Goal: Information Seeking & Learning: Understand process/instructions

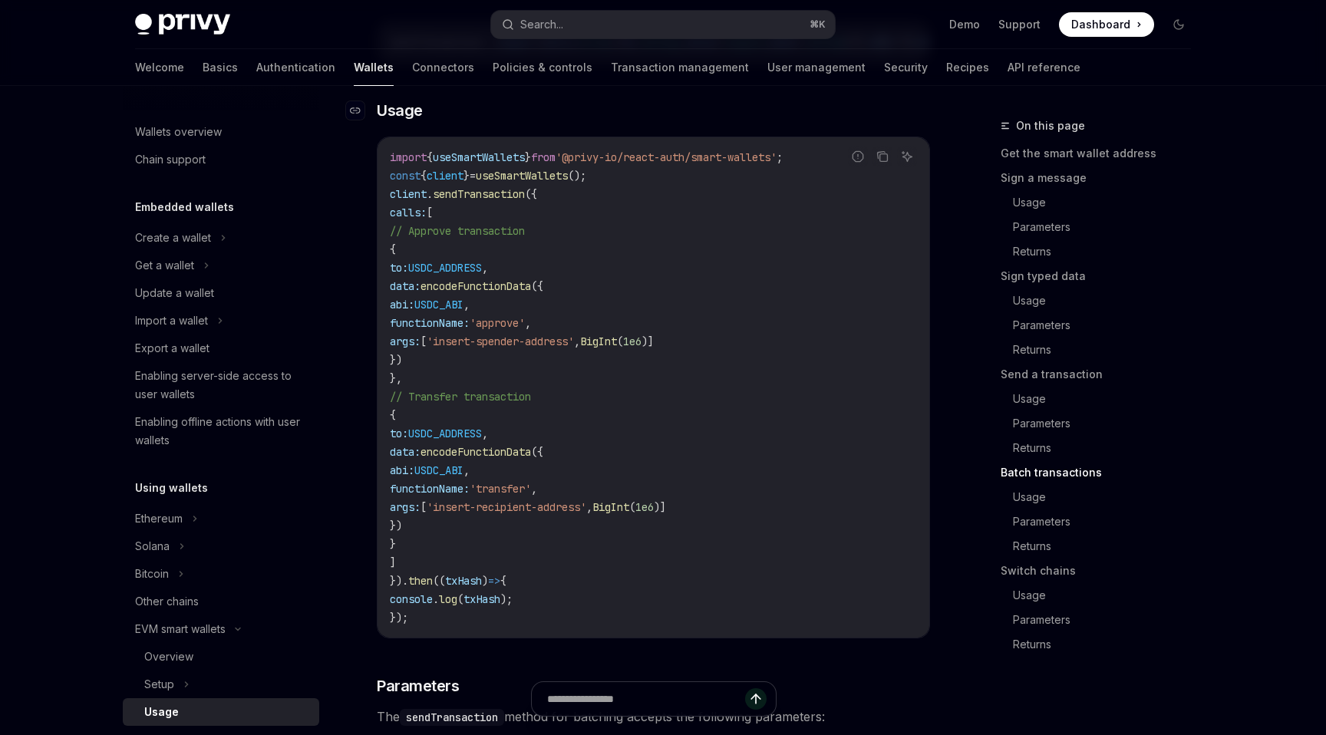
scroll to position [3310, 0]
click at [708, 162] on span "'@privy-io/react-auth/smart-wallets'" at bounding box center [666, 155] width 221 height 14
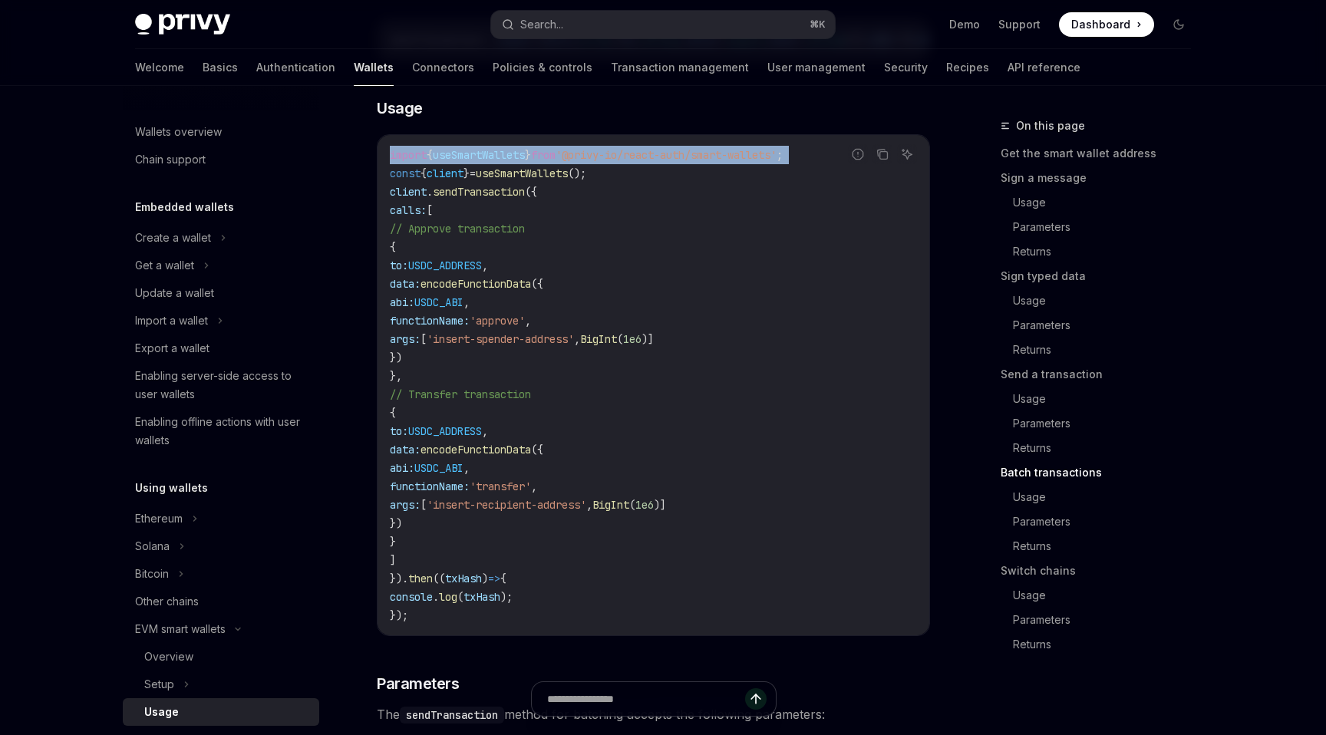
click at [708, 162] on span "'@privy-io/react-auth/smart-wallets'" at bounding box center [666, 155] width 221 height 14
copy code "import { useSmartWallets } from '@privy-io/react-auth/smart-wallets' ;"
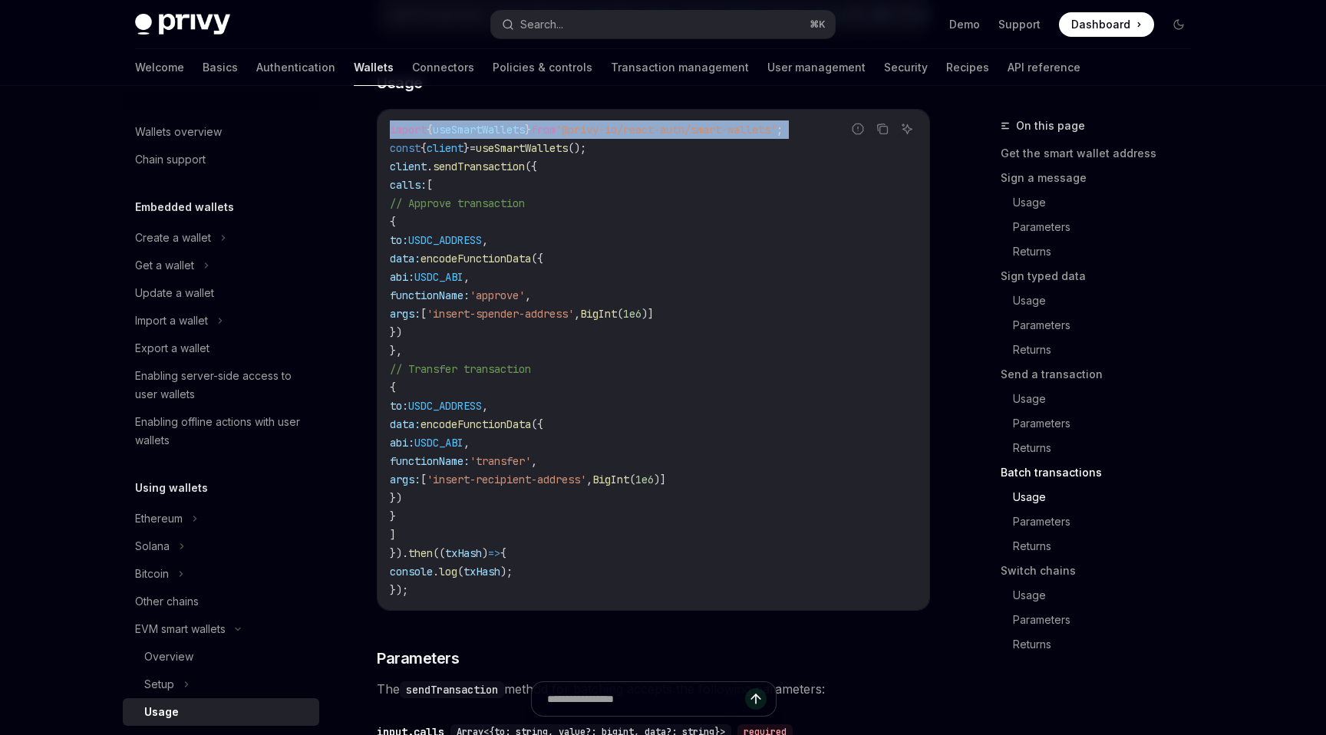
scroll to position [3340, 0]
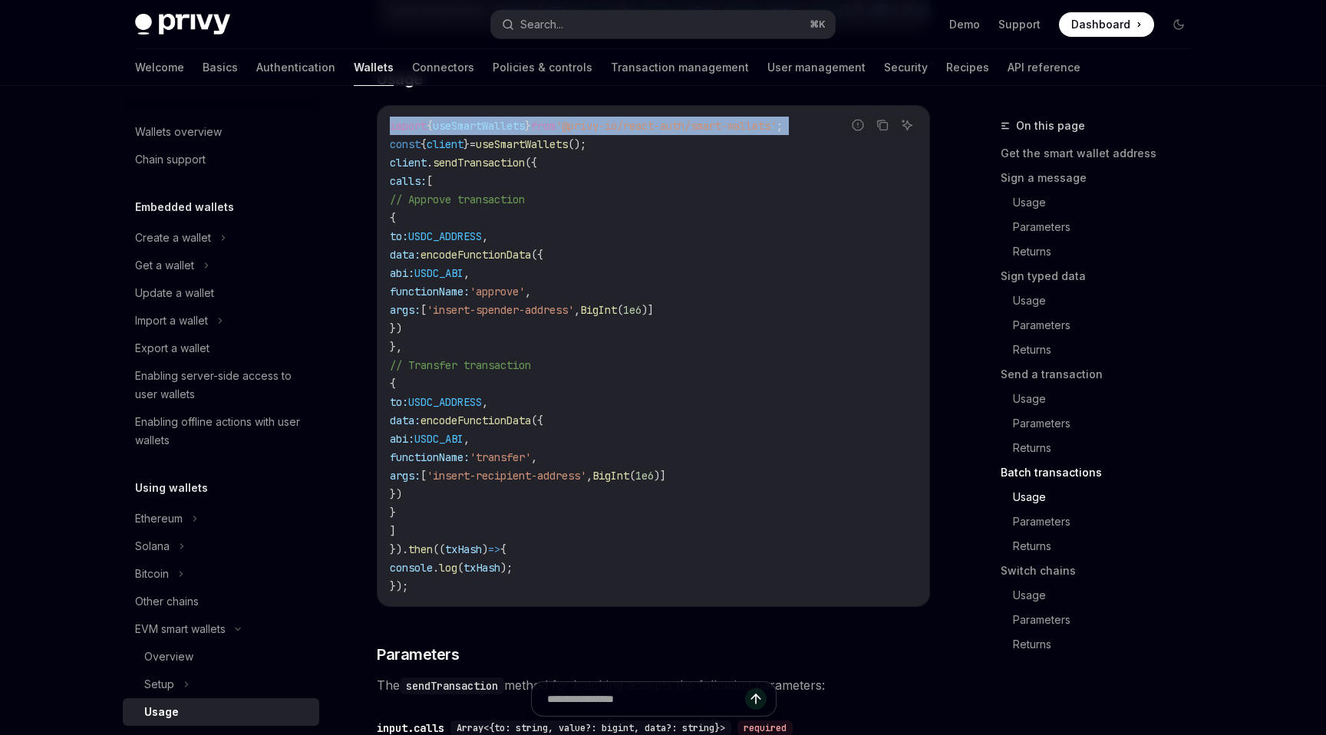
copy code "import { useSmartWallets } from '@privy-io/react-auth/smart-wallets' ;"
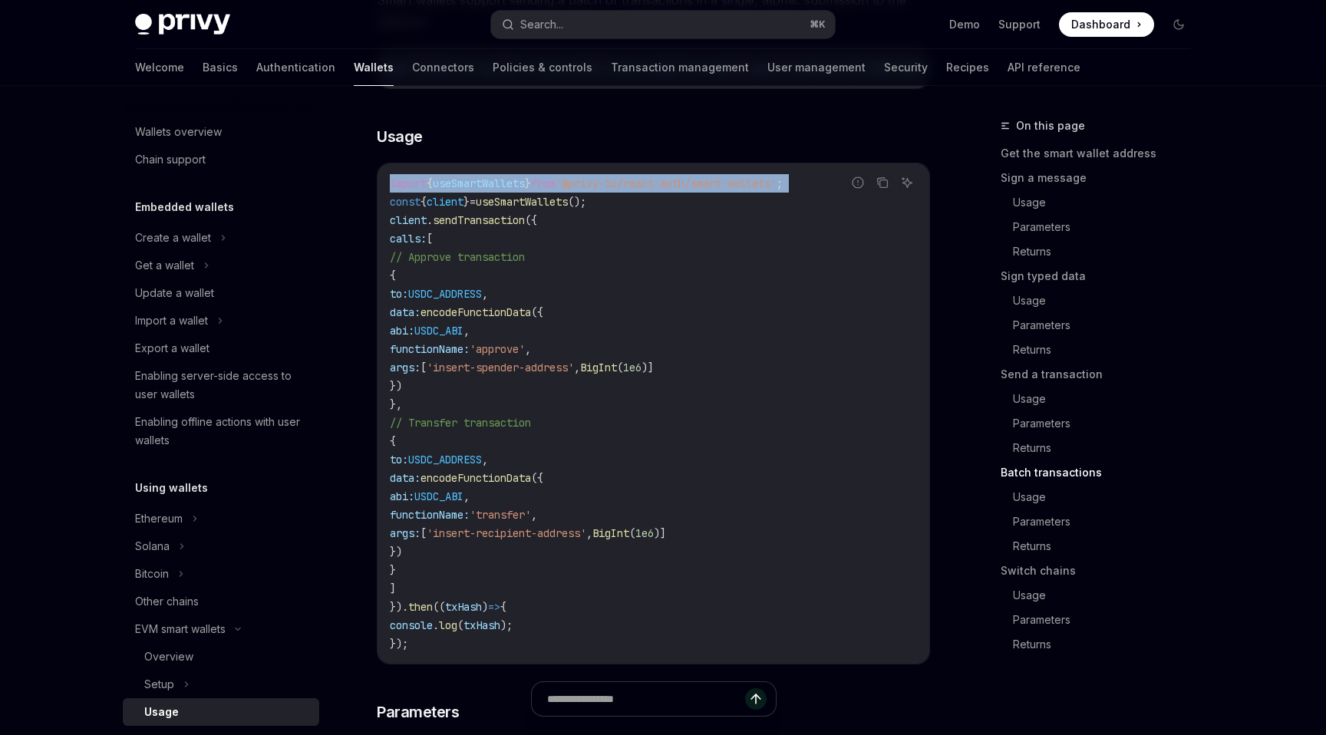
scroll to position [0, 114]
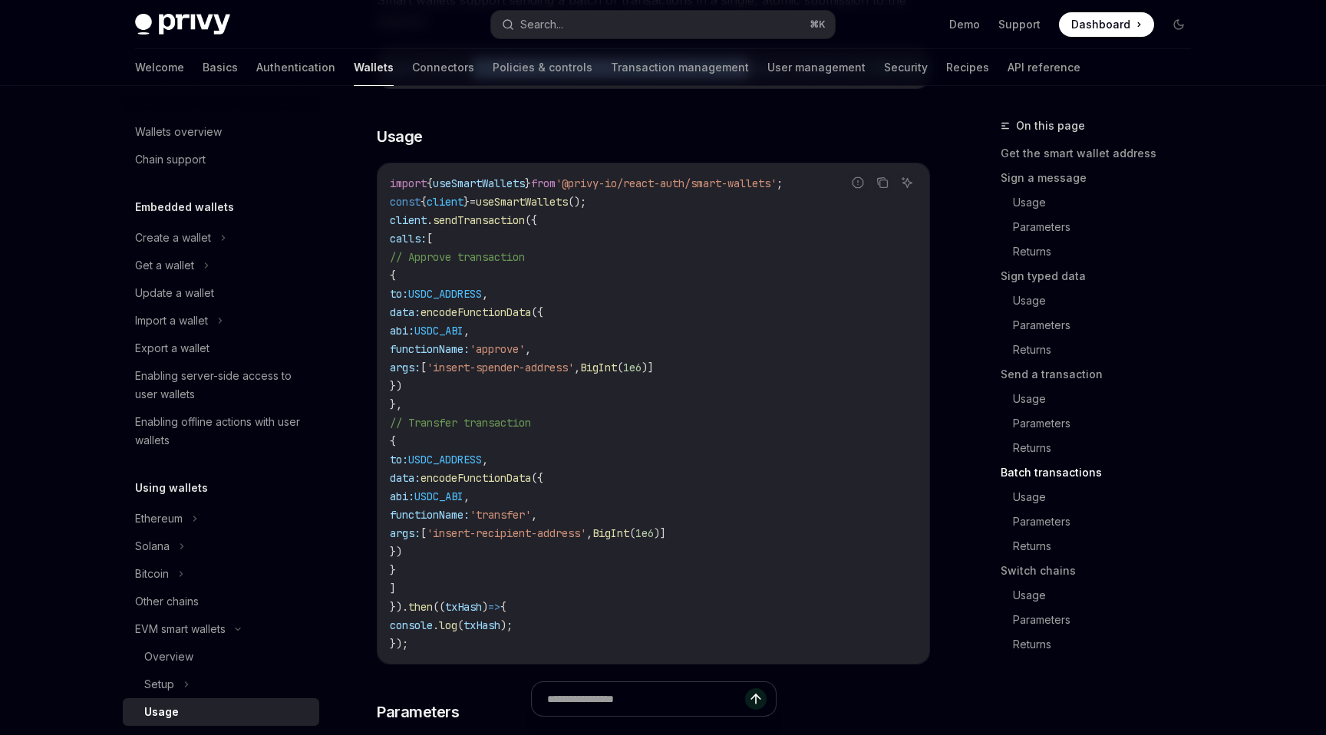
drag, startPoint x: 490, startPoint y: 105, endPoint x: 818, endPoint y: 101, distance: 327.7
click at [818, 75] on span "sendTransaction : ( input : { calls : Array <{ to : string , value ?: bigint , …" at bounding box center [709, 68] width 866 height 14
copy span "Array <{ to : string , value ?: bigint , data ?: string }>}"
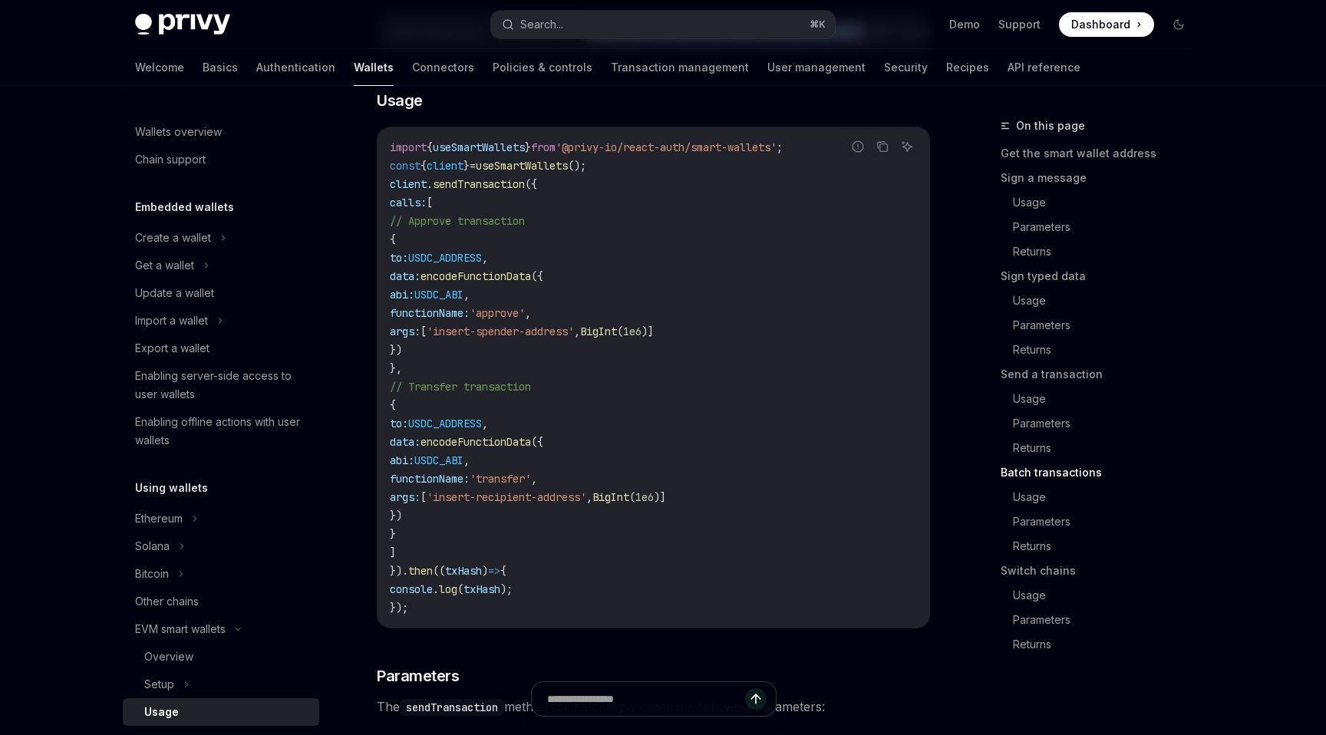
scroll to position [3320, 0]
drag, startPoint x: 461, startPoint y: 242, endPoint x: 438, endPoint y: 575, distance: 333.8
click at [438, 575] on code "import { useSmartWallets } from '@privy-io/react-auth/smart-wallets' ; const { …" at bounding box center [653, 376] width 527 height 479
click at [431, 595] on code "import { useSmartWallets } from '@privy-io/react-auth/smart-wallets' ; const { …" at bounding box center [653, 376] width 527 height 479
copy code "[ // Approve transaction { to: USDC_ADDRESS , data: encodeFunctionData ({ abi: …"
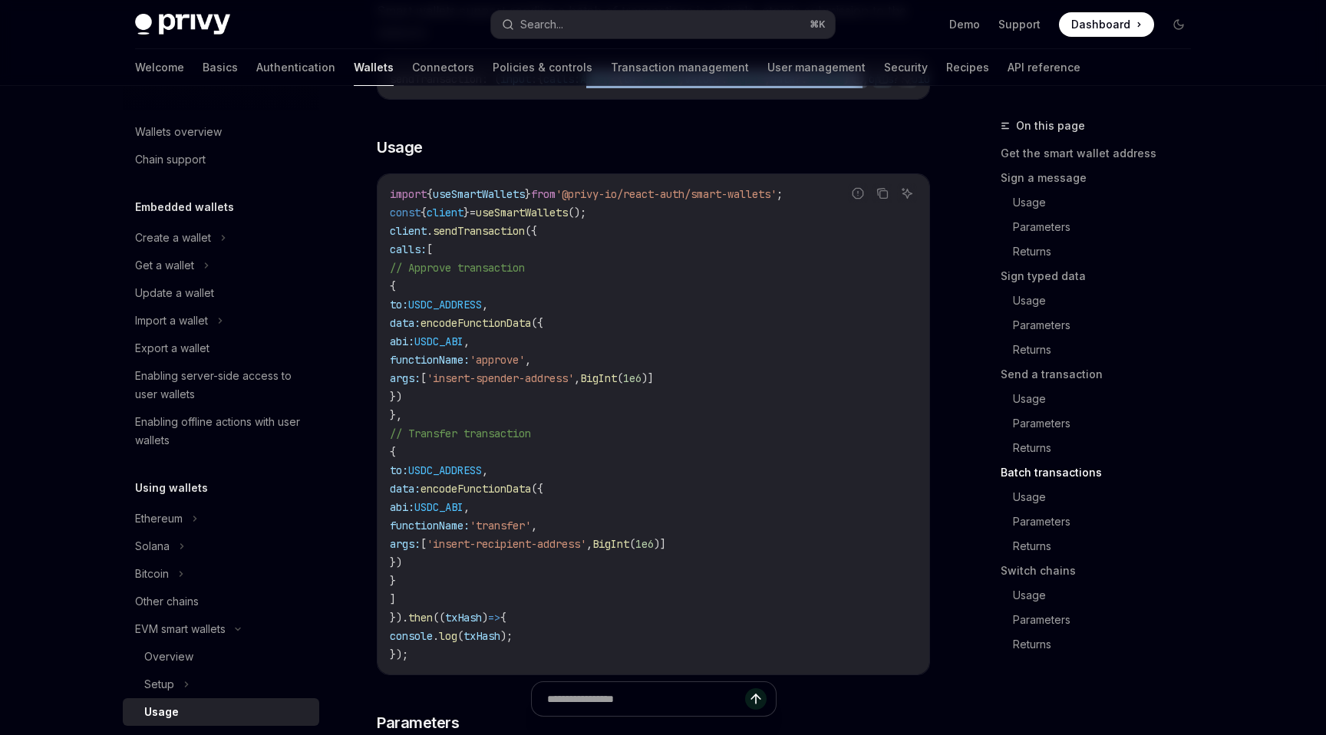
scroll to position [3298, 0]
